Goal: Information Seeking & Learning: Compare options

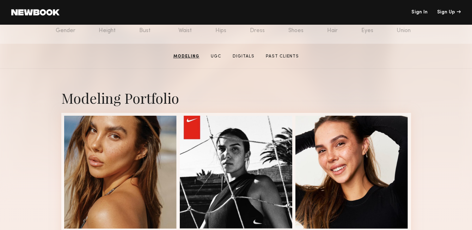
scroll to position [87, 0]
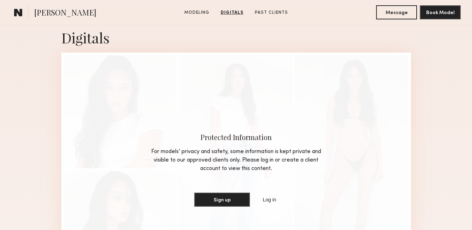
scroll to position [548, 0]
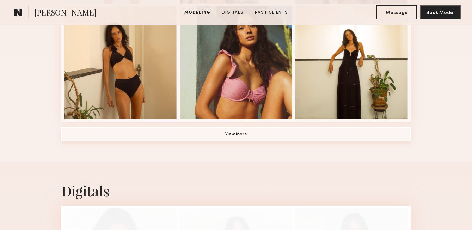
click at [234, 134] on button "View More" at bounding box center [235, 134] width 349 height 14
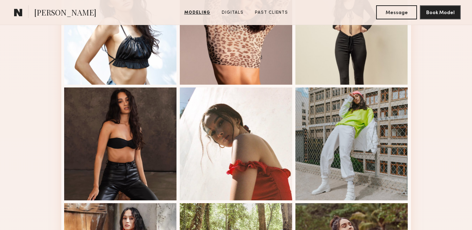
scroll to position [772, 0]
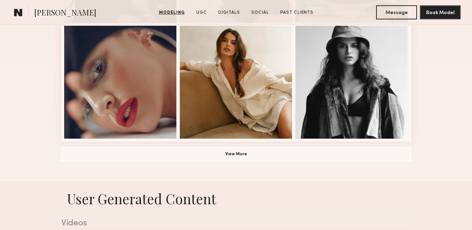
scroll to position [528, 0]
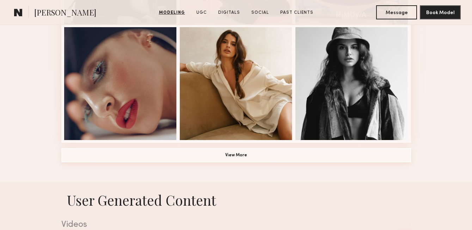
click at [237, 156] on button "View More" at bounding box center [235, 155] width 349 height 14
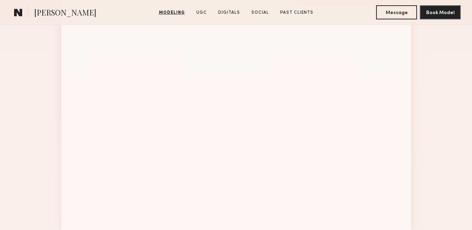
scroll to position [925, 0]
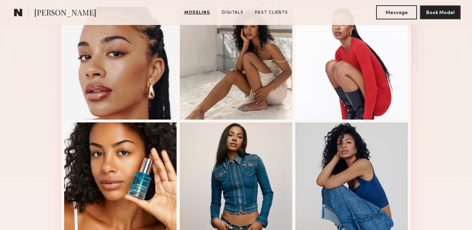
scroll to position [195, 0]
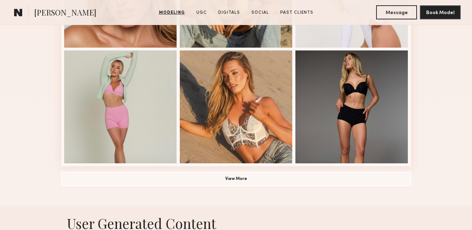
scroll to position [500, 0]
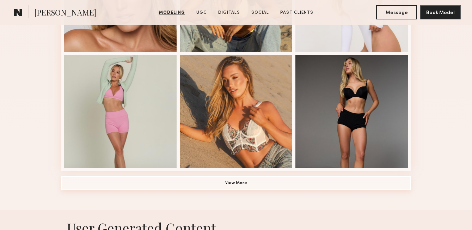
click at [241, 181] on button "View More" at bounding box center [235, 183] width 349 height 14
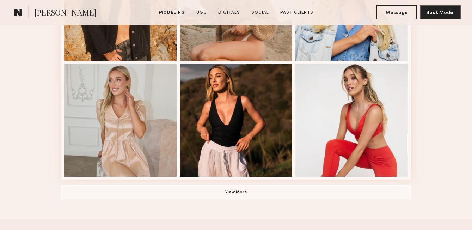
scroll to position [966, 0]
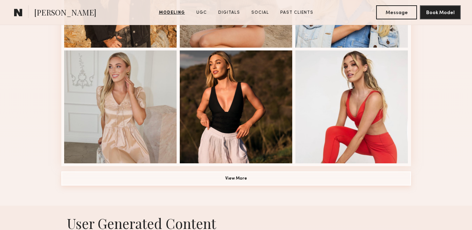
click at [242, 175] on button "View More" at bounding box center [235, 178] width 349 height 14
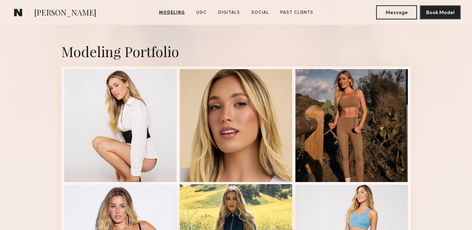
scroll to position [138, 0]
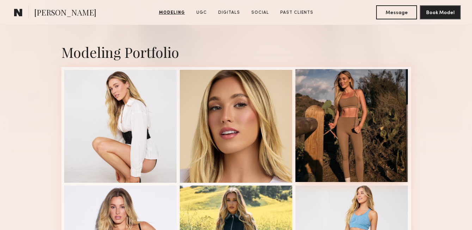
click at [351, 142] on div at bounding box center [351, 125] width 113 height 113
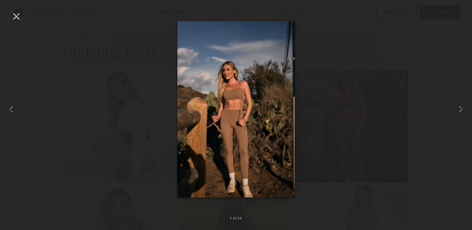
click at [370, 111] on div at bounding box center [236, 109] width 472 height 196
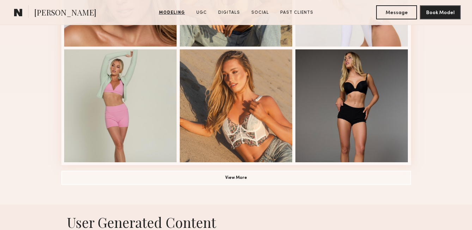
scroll to position [509, 0]
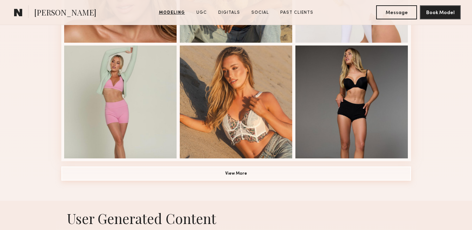
click at [239, 175] on button "View More" at bounding box center [235, 173] width 349 height 14
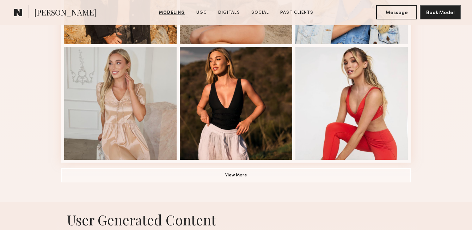
scroll to position [967, 0]
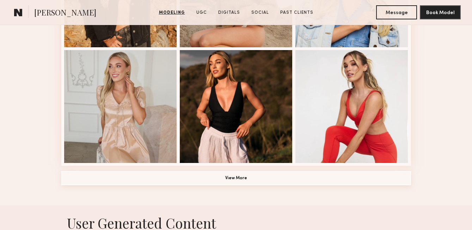
click at [225, 178] on button "View More" at bounding box center [235, 178] width 349 height 14
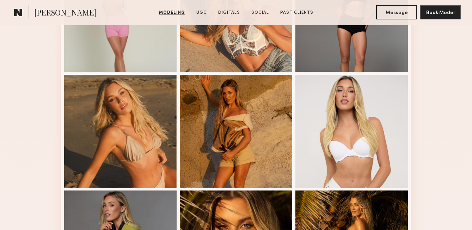
scroll to position [641, 0]
